Goal: Task Accomplishment & Management: Manage account settings

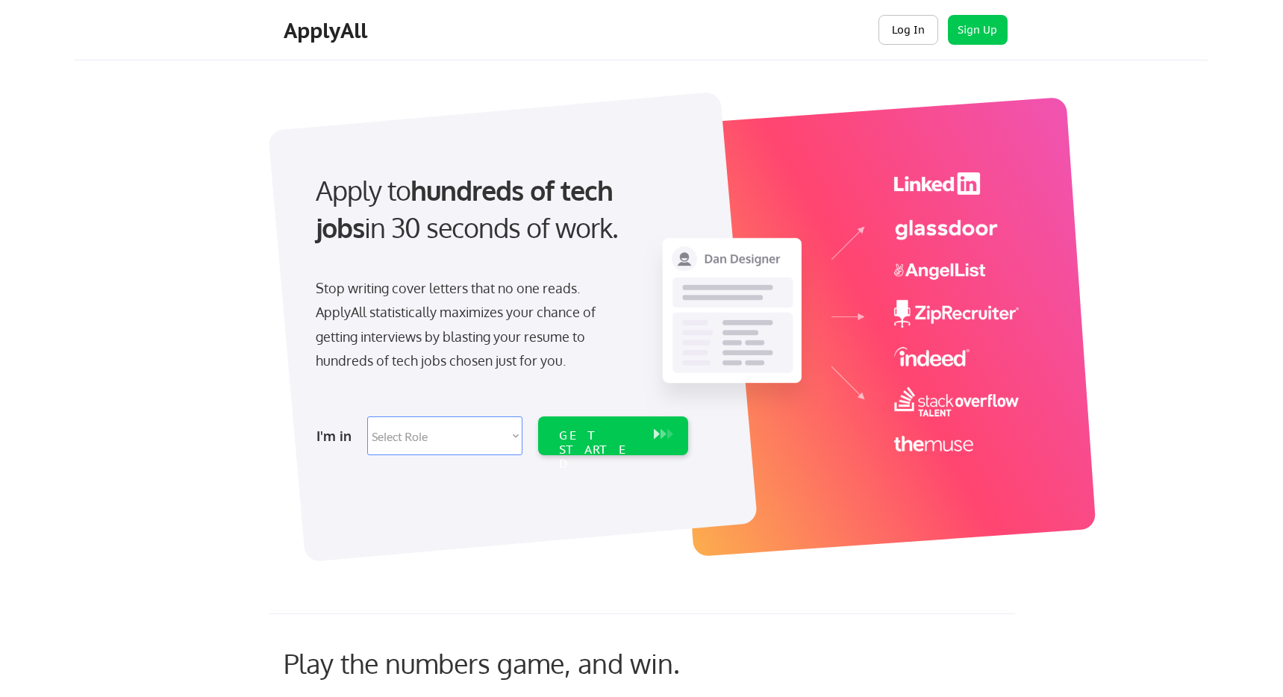
click at [925, 31] on button "Log In" at bounding box center [908, 30] width 60 height 30
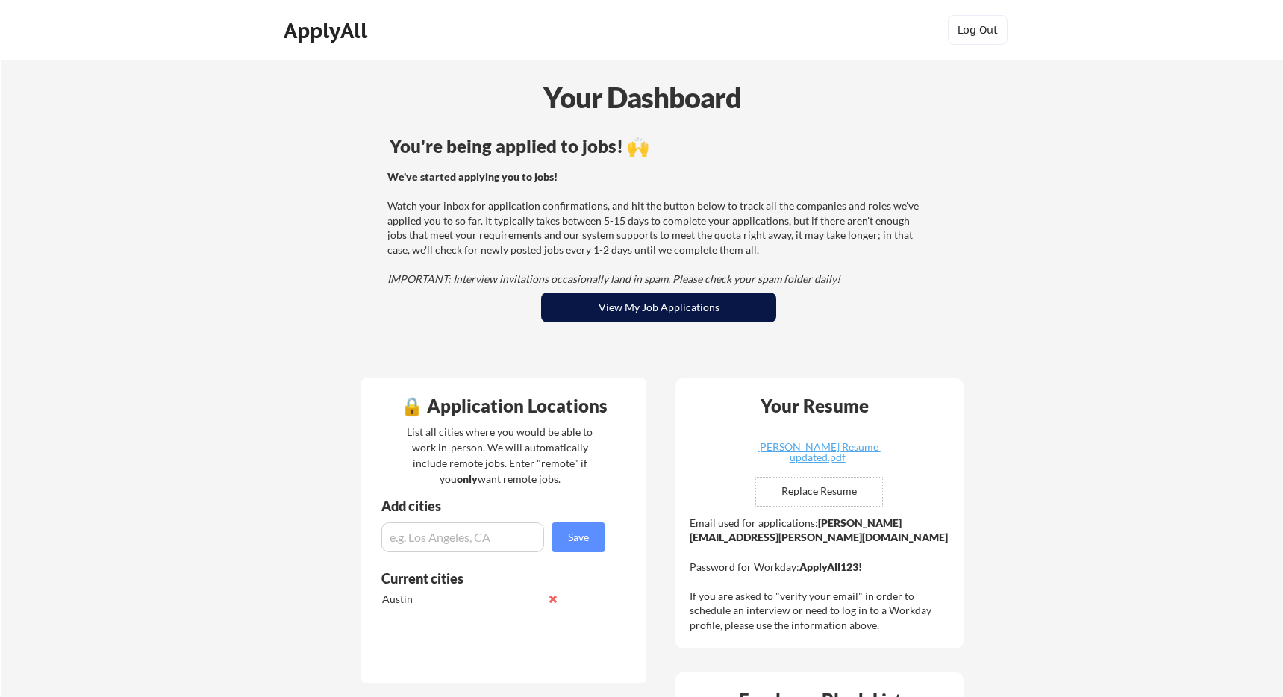
click at [622, 310] on button "View My Job Applications" at bounding box center [658, 308] width 235 height 30
